Goal: Task Accomplishment & Management: Manage account settings

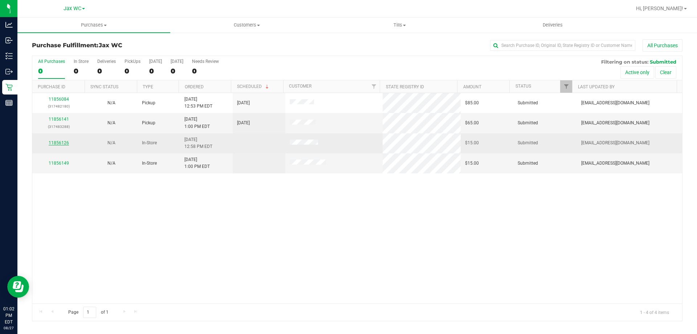
click at [61, 140] on link "11856126" at bounding box center [59, 142] width 20 height 5
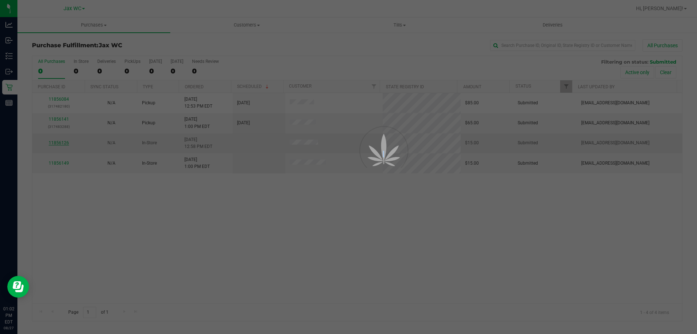
click at [61, 140] on div at bounding box center [348, 167] width 697 height 334
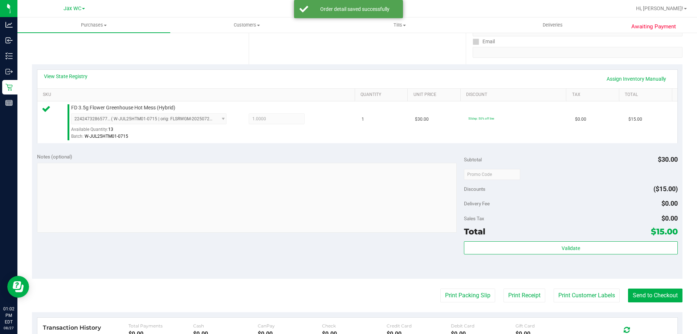
scroll to position [145, 0]
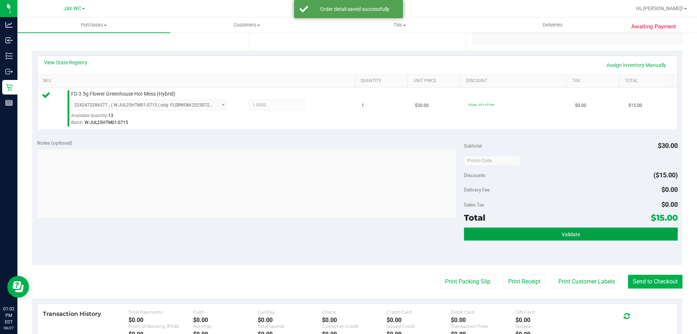
click at [571, 233] on span "Validate" at bounding box center [570, 234] width 19 height 6
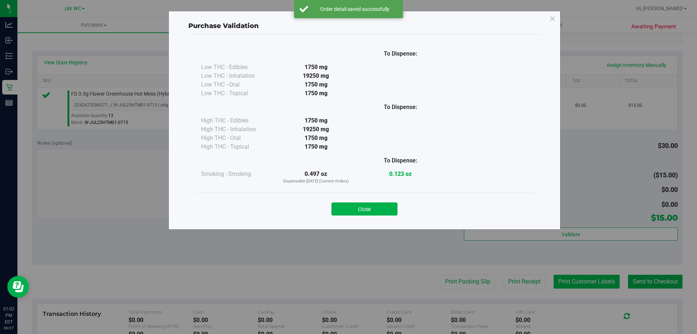
click at [577, 278] on div "Purchase Validation To Dispense: Low THC - Edibles 1750 mg" at bounding box center [351, 167] width 702 height 334
click at [377, 204] on button "Close" at bounding box center [364, 208] width 66 height 13
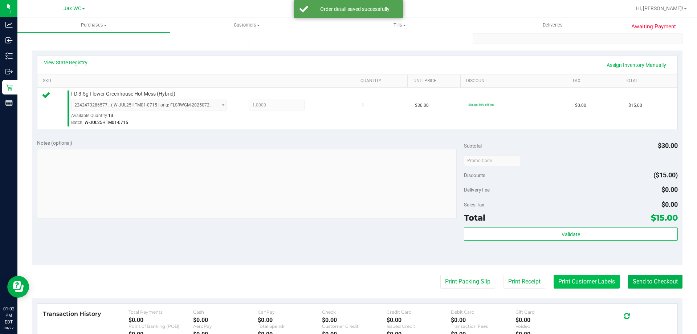
click at [553, 283] on button "Print Customer Labels" at bounding box center [586, 281] width 66 height 14
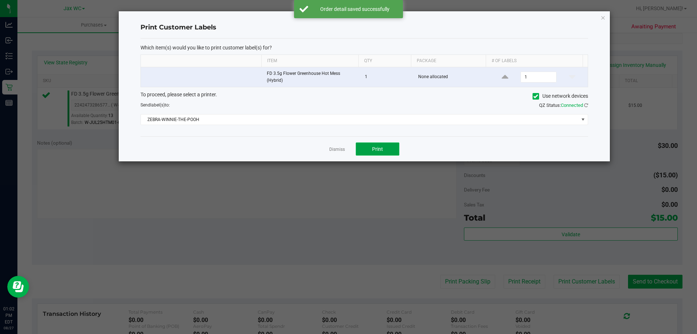
click at [393, 152] on button "Print" at bounding box center [378, 148] width 44 height 13
click at [342, 150] on link "Dismiss" at bounding box center [337, 149] width 16 height 6
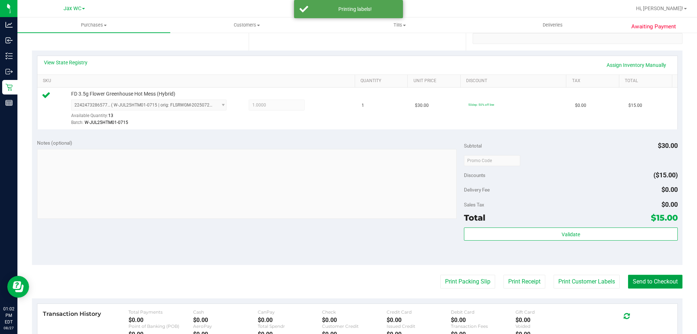
click at [638, 279] on button "Send to Checkout" at bounding box center [655, 281] width 54 height 14
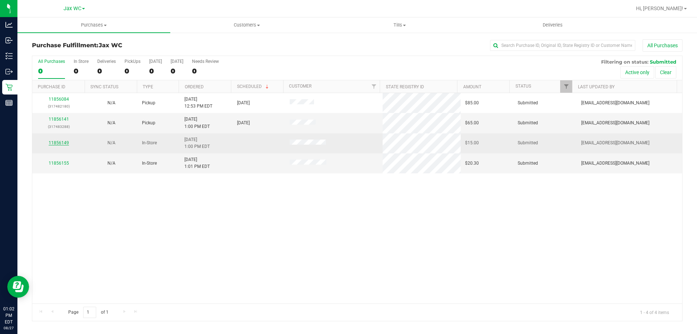
click at [62, 141] on link "11856149" at bounding box center [59, 142] width 20 height 5
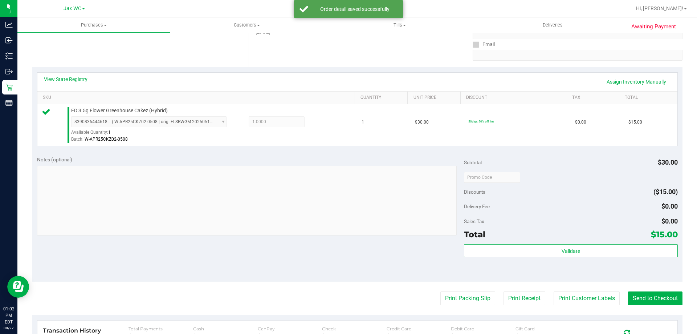
scroll to position [260, 0]
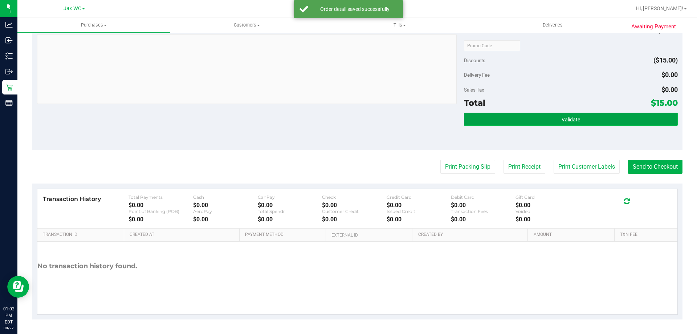
click at [566, 118] on span "Validate" at bounding box center [570, 120] width 19 height 6
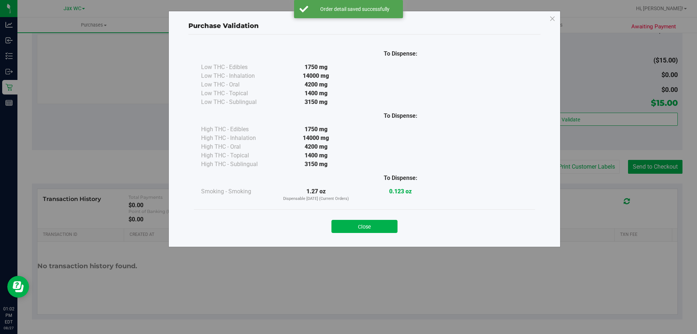
click at [565, 155] on div "Purchase Validation To Dispense: Low THC - Edibles 1750 mg" at bounding box center [351, 167] width 702 height 334
click at [368, 224] on button "Close" at bounding box center [364, 226] width 66 height 13
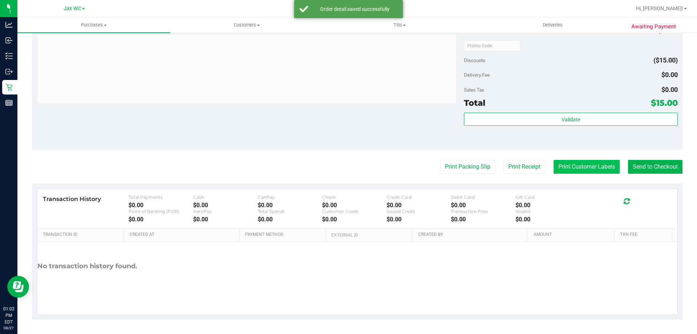
click at [583, 167] on button "Print Customer Labels" at bounding box center [586, 167] width 66 height 14
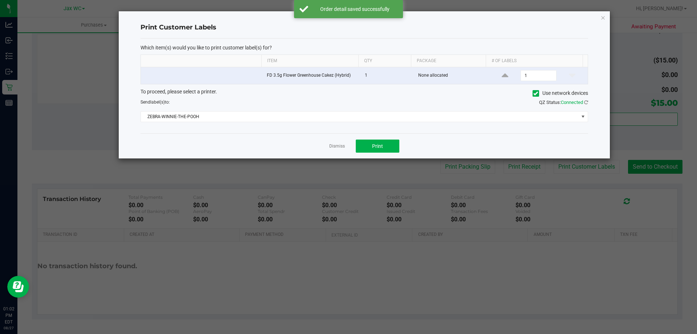
click at [376, 136] on div "Dismiss Print" at bounding box center [364, 145] width 448 height 25
click at [377, 146] on span "Print" at bounding box center [377, 146] width 11 height 6
click at [332, 144] on link "Dismiss" at bounding box center [337, 146] width 16 height 6
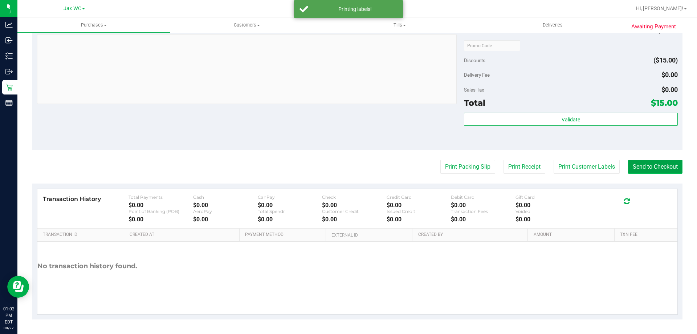
click at [636, 173] on button "Send to Checkout" at bounding box center [655, 167] width 54 height 14
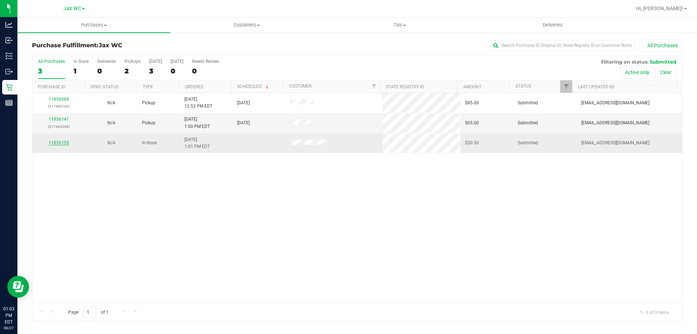
click at [58, 142] on link "11856155" at bounding box center [59, 142] width 20 height 5
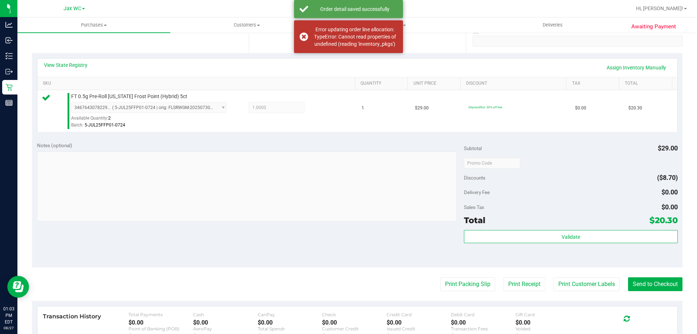
scroll to position [145, 0]
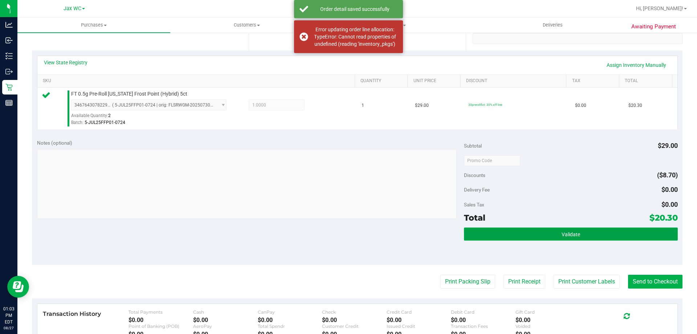
click at [543, 229] on button "Validate" at bounding box center [570, 233] width 213 height 13
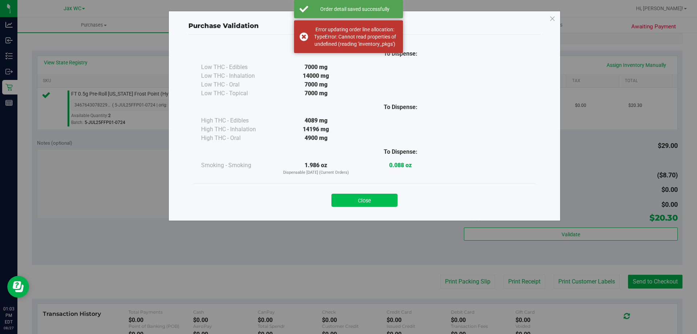
click at [367, 202] on button "Close" at bounding box center [364, 199] width 66 height 13
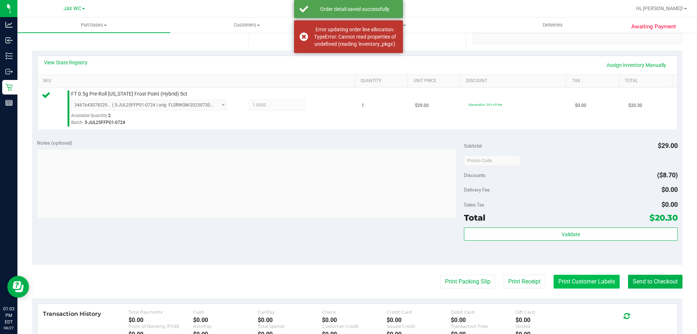
click at [591, 286] on button "Print Customer Labels" at bounding box center [586, 281] width 66 height 14
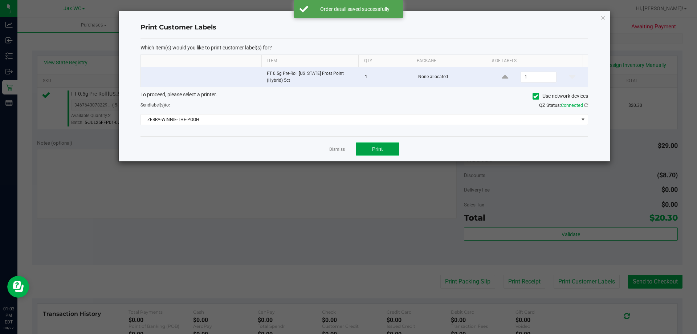
click at [372, 145] on button "Print" at bounding box center [378, 148] width 44 height 13
click at [340, 147] on link "Dismiss" at bounding box center [337, 149] width 16 height 6
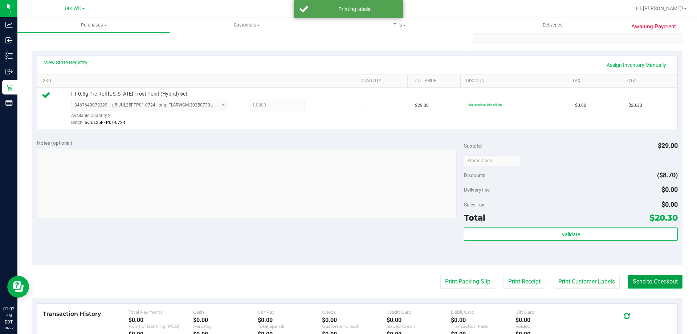
click at [638, 279] on button "Send to Checkout" at bounding box center [655, 281] width 54 height 14
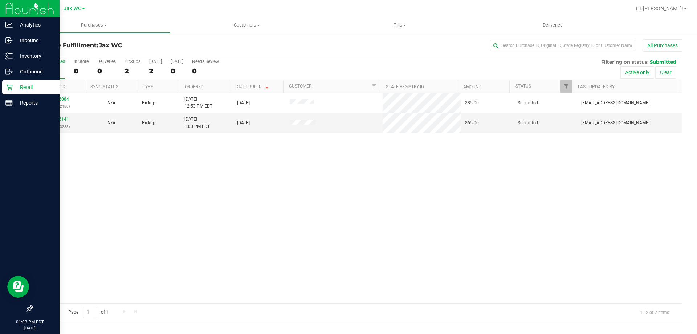
click at [15, 87] on p "Retail" at bounding box center [35, 87] width 44 height 9
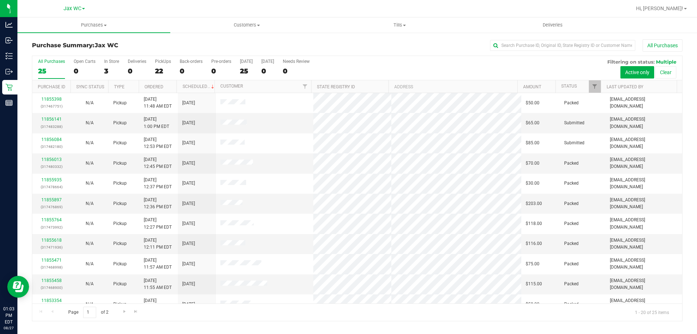
click at [103, 60] on div "All Purchases 25 Open Carts 0 In Store 3 Deliveries 0 PickUps 22 Back-orders 0 …" at bounding box center [357, 59] width 650 height 6
click at [108, 69] on div "3" at bounding box center [111, 71] width 15 height 8
click at [0, 0] on input "In Store 3" at bounding box center [0, 0] width 0 height 0
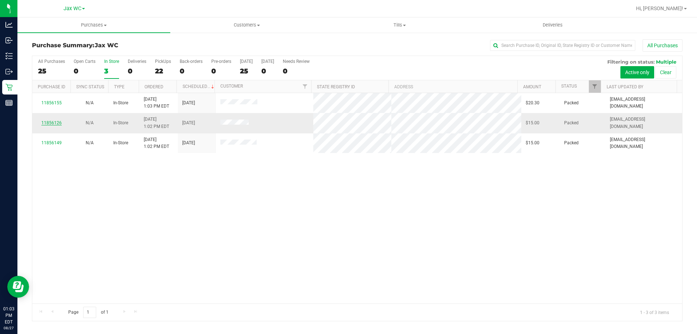
click at [49, 121] on link "11856126" at bounding box center [51, 122] width 20 height 5
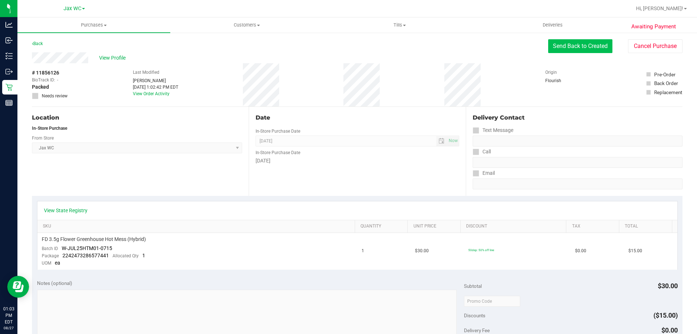
click at [566, 48] on button "Send Back to Created" at bounding box center [580, 46] width 64 height 14
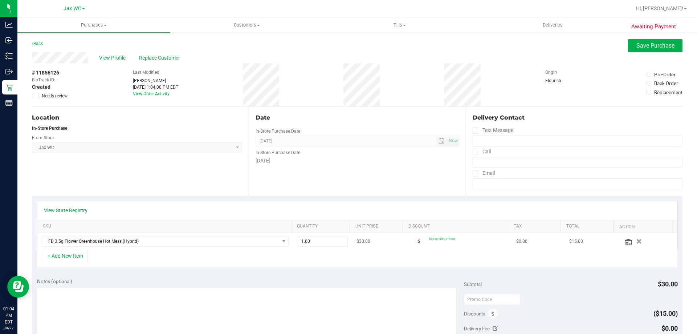
click at [636, 241] on icon "button" at bounding box center [638, 240] width 5 height 5
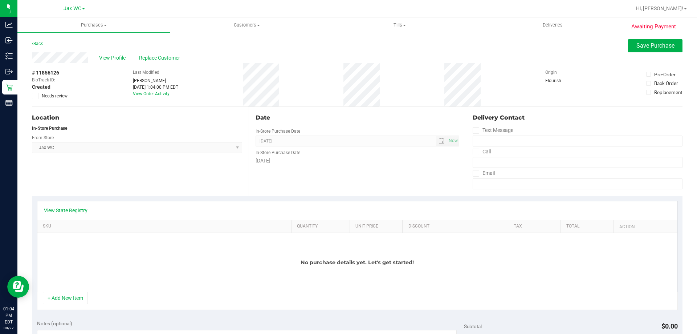
click at [75, 288] on div "No purchase details yet. Let's get started!" at bounding box center [357, 262] width 640 height 59
click at [75, 293] on button "+ Add New Item" at bounding box center [65, 297] width 45 height 12
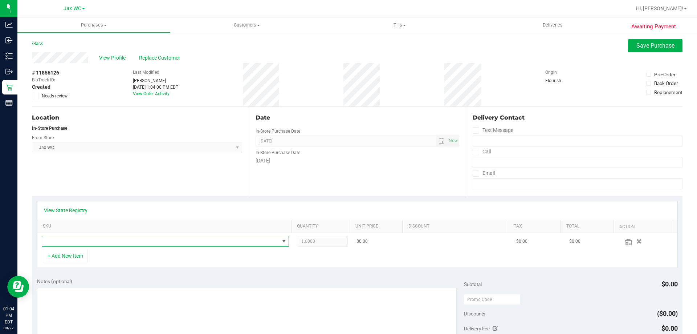
click at [88, 241] on span "NO DATA FOUND" at bounding box center [160, 241] width 237 height 10
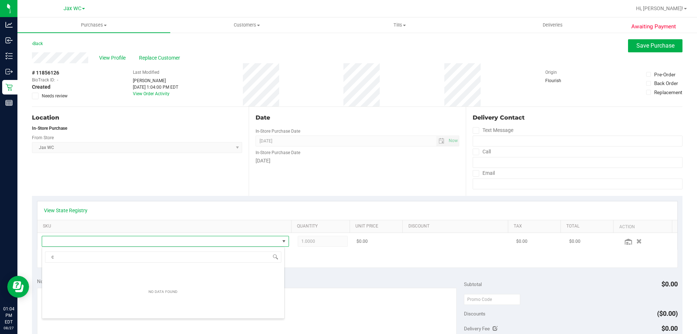
scroll to position [13, 0]
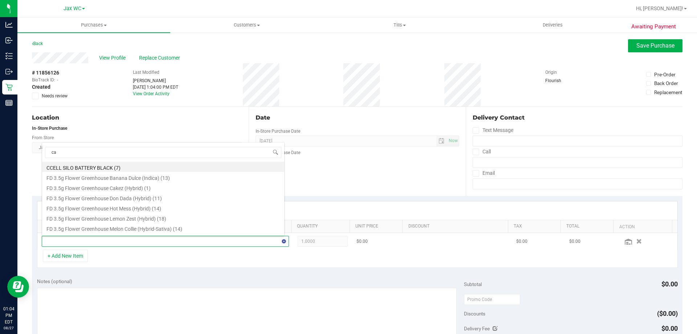
type input "cak"
click at [138, 167] on li "FD 3.5g Flower Greenhouse Cakez (Hybrid) (1)" at bounding box center [163, 167] width 242 height 10
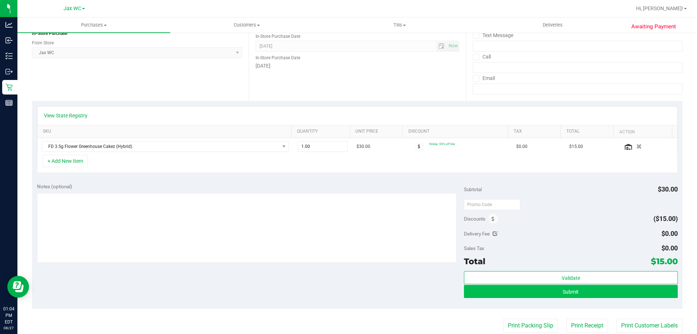
scroll to position [145, 0]
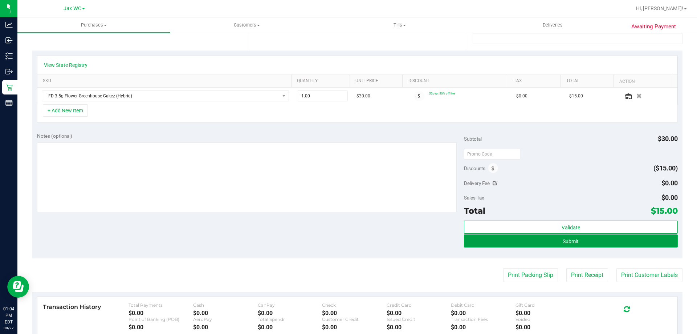
click at [596, 239] on button "Submit" at bounding box center [570, 240] width 213 height 13
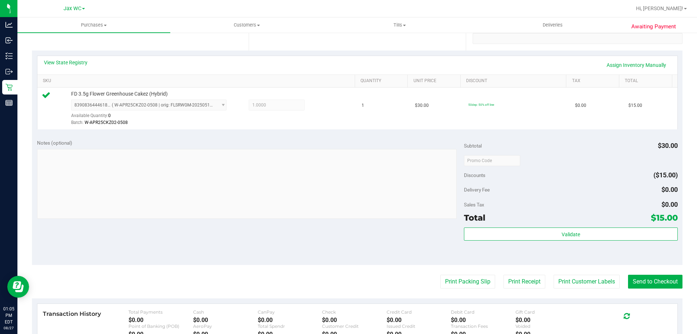
click at [586, 223] on div "Total $15.00" at bounding box center [570, 217] width 213 height 13
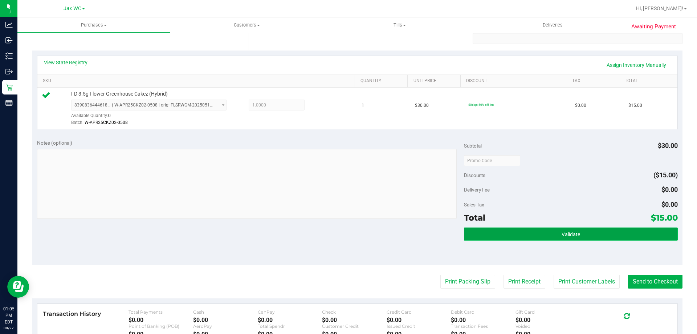
click at [588, 233] on button "Validate" at bounding box center [570, 233] width 213 height 13
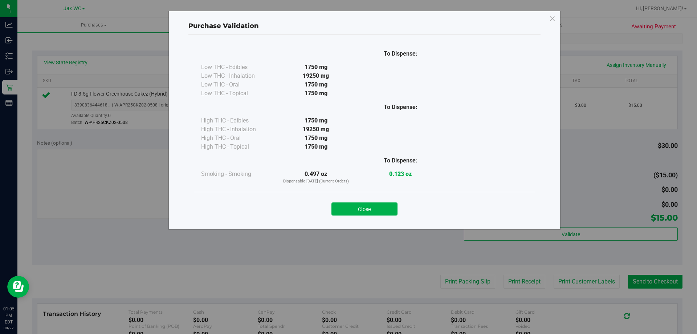
click at [379, 201] on div "Close" at bounding box center [364, 206] width 330 height 18
click at [387, 212] on button "Close" at bounding box center [364, 208] width 66 height 13
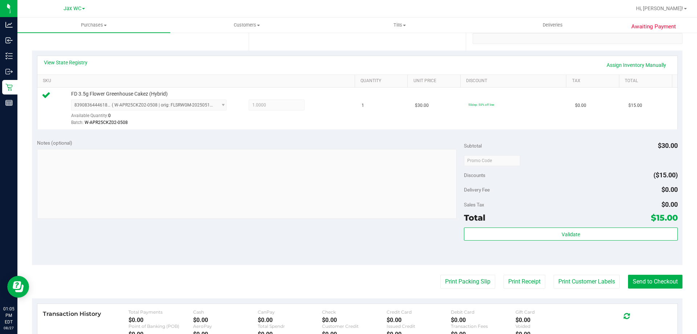
click at [566, 273] on purchase-details "Back Edit Purchase Cancel Purchase View Profile # 11856126 BioTrack ID: - Submi…" at bounding box center [357, 164] width 650 height 540
click at [571, 284] on button "Print Customer Labels" at bounding box center [586, 281] width 66 height 14
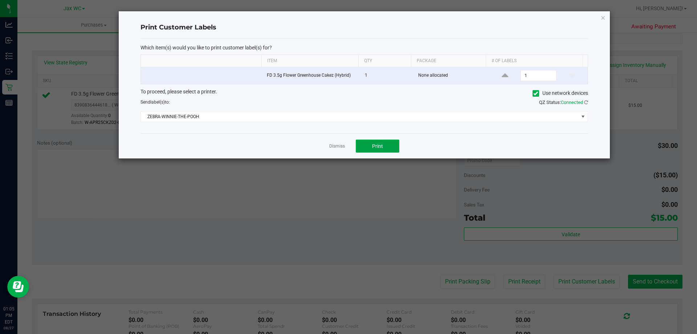
click at [390, 150] on button "Print" at bounding box center [378, 145] width 44 height 13
click at [333, 147] on link "Dismiss" at bounding box center [337, 146] width 16 height 6
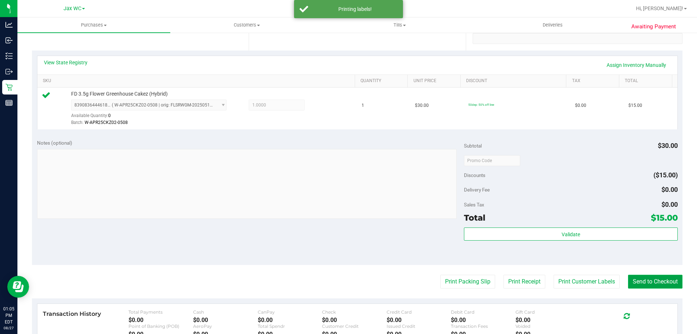
click at [638, 279] on button "Send to Checkout" at bounding box center [655, 281] width 54 height 14
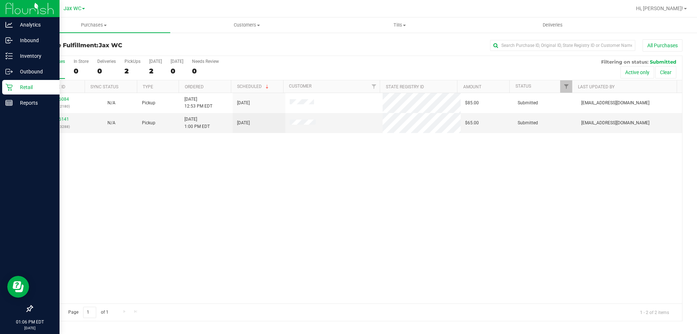
click at [17, 92] on div "Retail" at bounding box center [30, 87] width 57 height 15
